Goal: Transaction & Acquisition: Purchase product/service

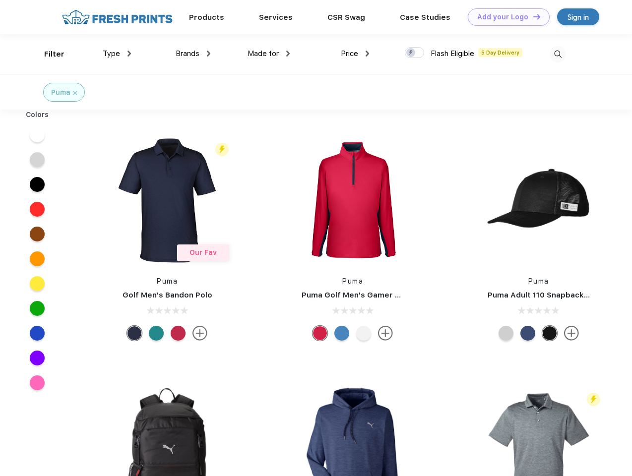
click at [505, 17] on link "Add your Logo Design Tool" at bounding box center [509, 16] width 82 height 17
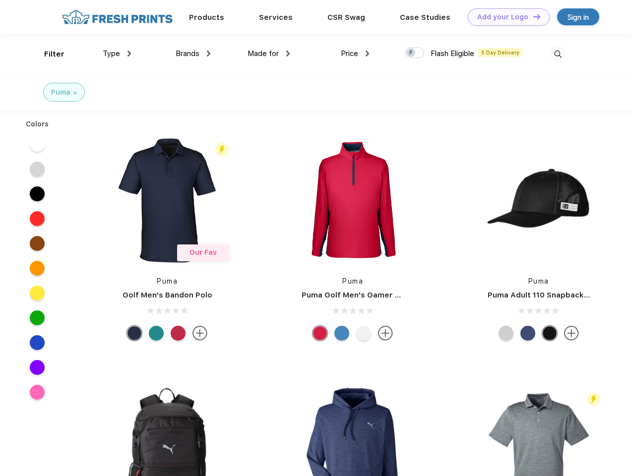
click at [0, 0] on div "Design Tool" at bounding box center [0, 0] width 0 height 0
click at [532, 16] on link "Add your Logo Design Tool" at bounding box center [509, 16] width 82 height 17
click at [48, 54] on div "Filter" at bounding box center [54, 54] width 20 height 11
click at [117, 54] on span "Type" at bounding box center [111, 53] width 17 height 9
click at [193, 54] on span "Brands" at bounding box center [188, 53] width 24 height 9
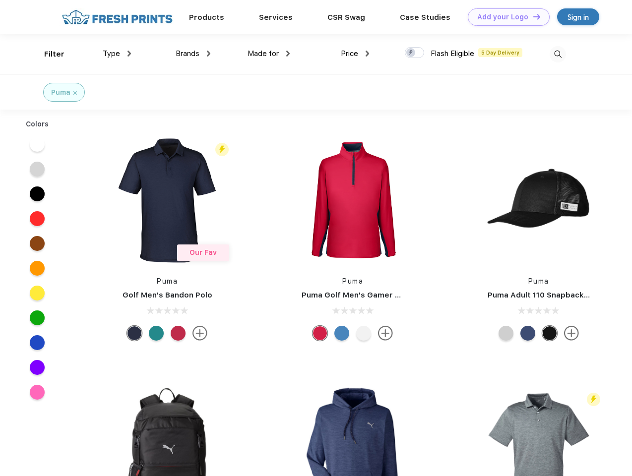
click at [269, 54] on span "Made for" at bounding box center [262, 53] width 31 height 9
click at [355, 54] on span "Price" at bounding box center [349, 53] width 17 height 9
click at [415, 53] on div at bounding box center [414, 52] width 19 height 11
click at [411, 53] on input "checkbox" at bounding box center [408, 50] width 6 height 6
click at [557, 54] on img at bounding box center [557, 54] width 16 height 16
